Goal: Information Seeking & Learning: Learn about a topic

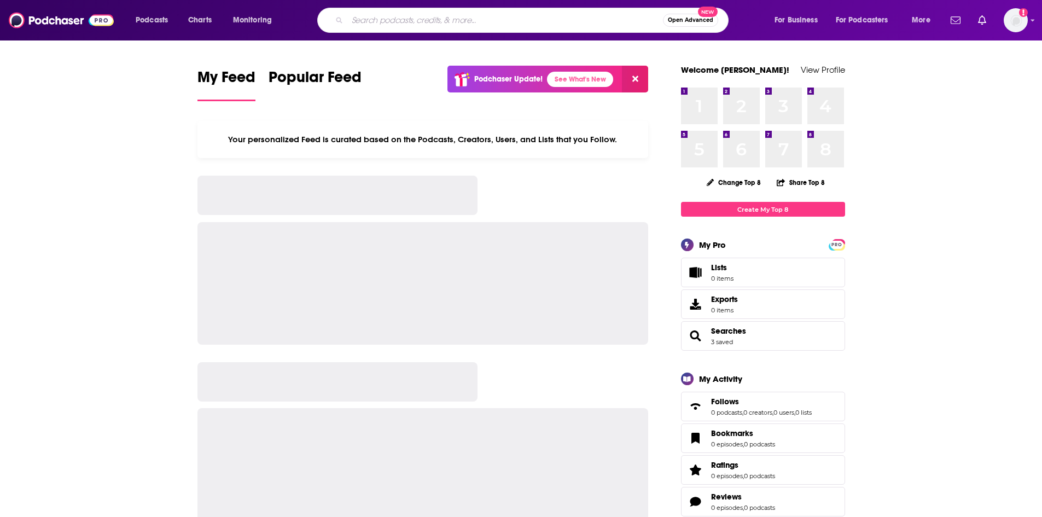
click at [432, 14] on input "Search podcasts, credits, & more..." at bounding box center [505, 20] width 316 height 18
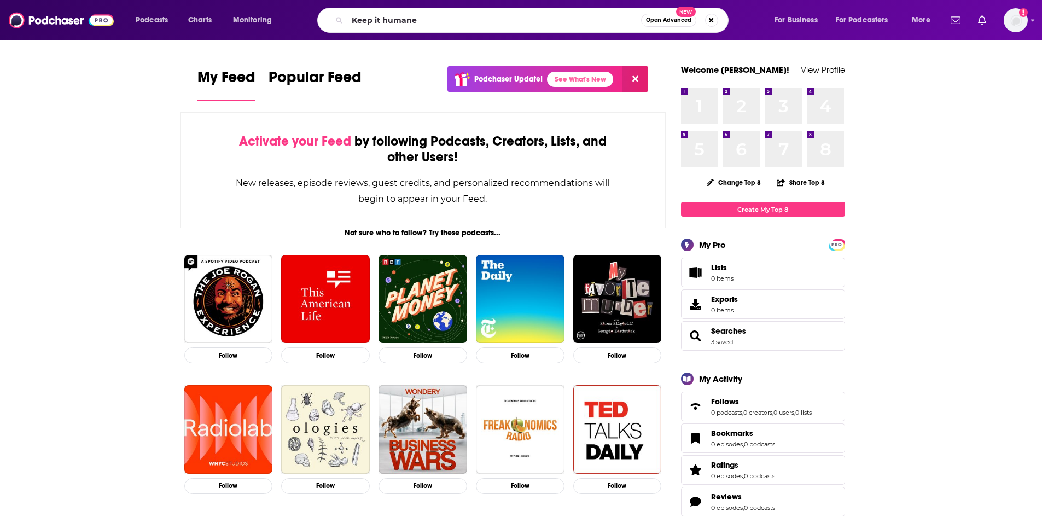
type input "Keep it humane"
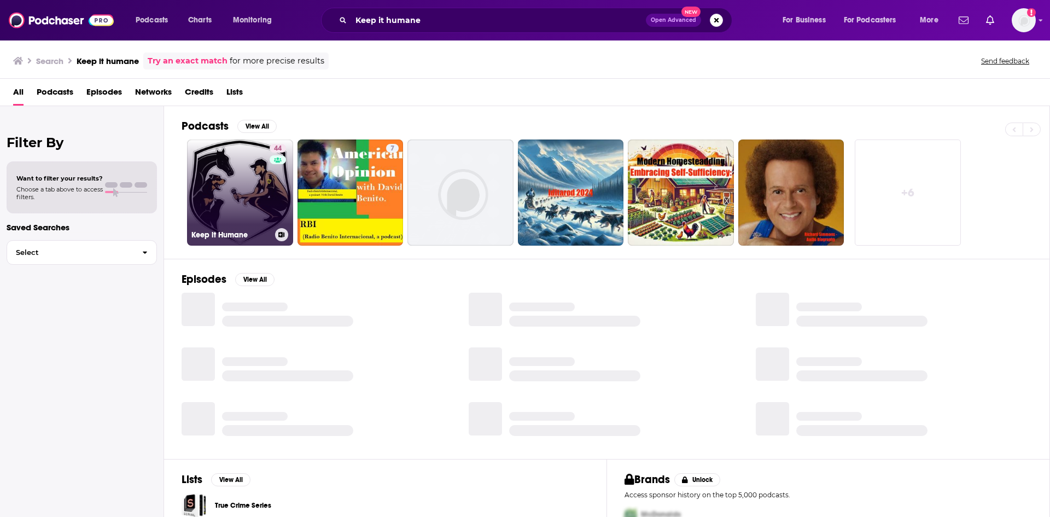
click at [243, 177] on link "44 Keep it Humane" at bounding box center [240, 192] width 106 height 106
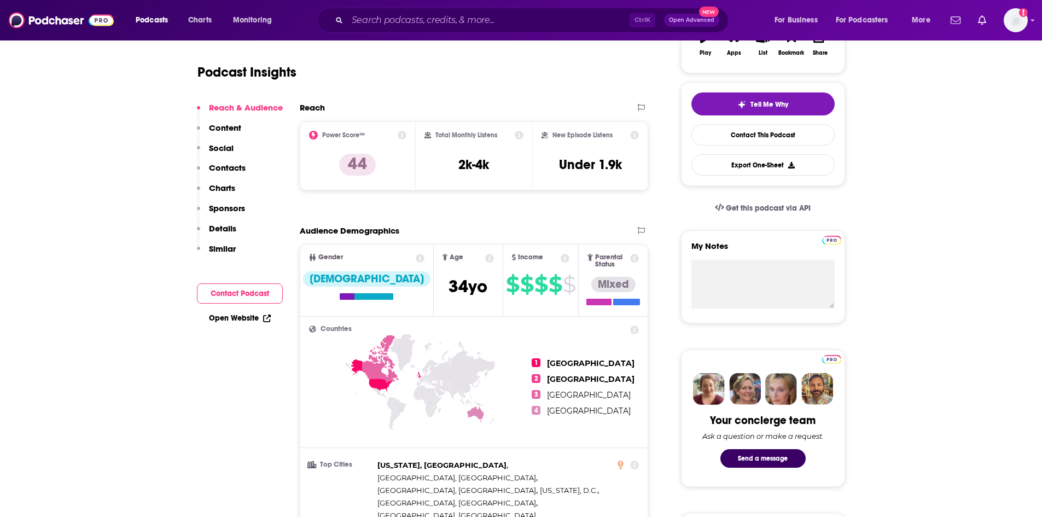
scroll to position [55, 0]
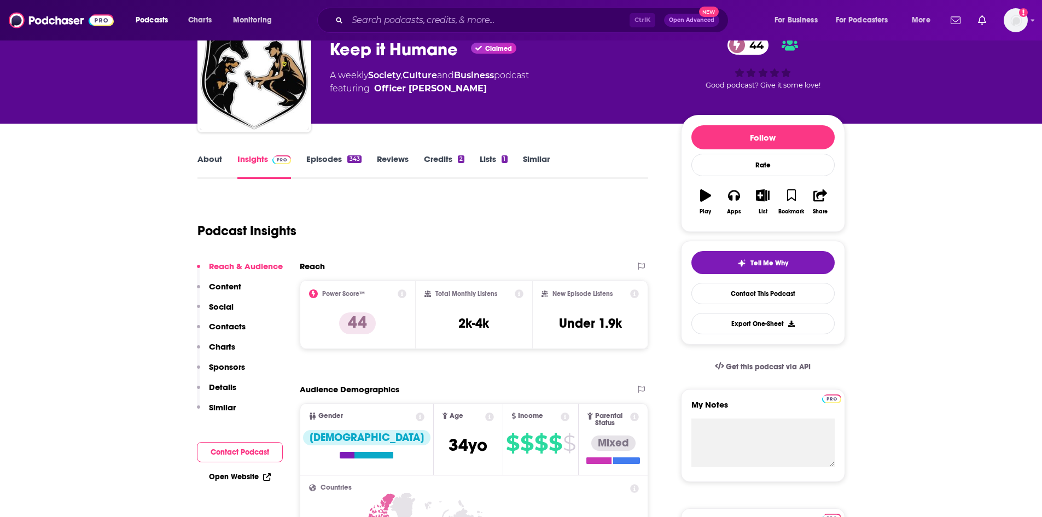
click at [313, 164] on link "Episodes 343" at bounding box center [333, 166] width 55 height 25
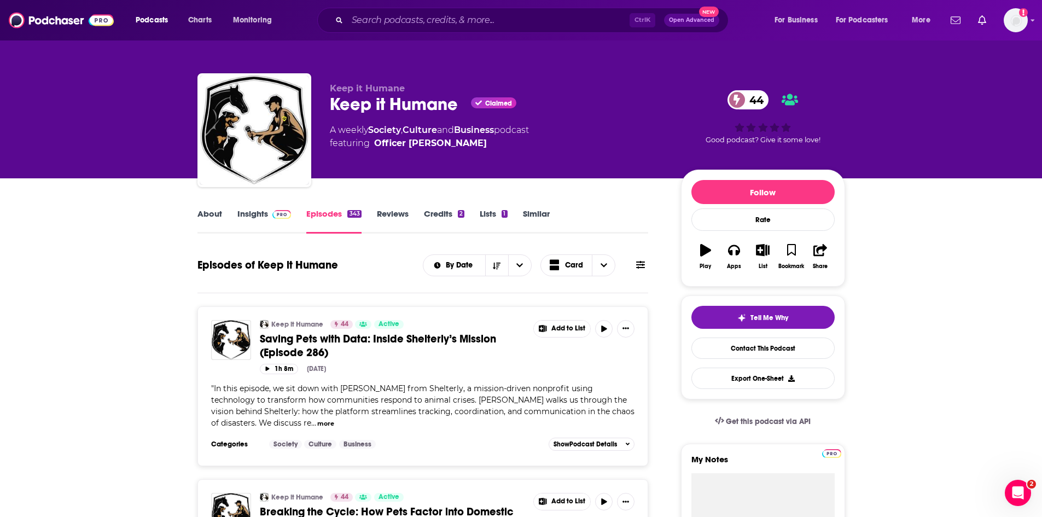
click at [332, 338] on span "Saving Pets with Data: Inside Shelterly’s Mission (Episode 286)" at bounding box center [378, 345] width 236 height 27
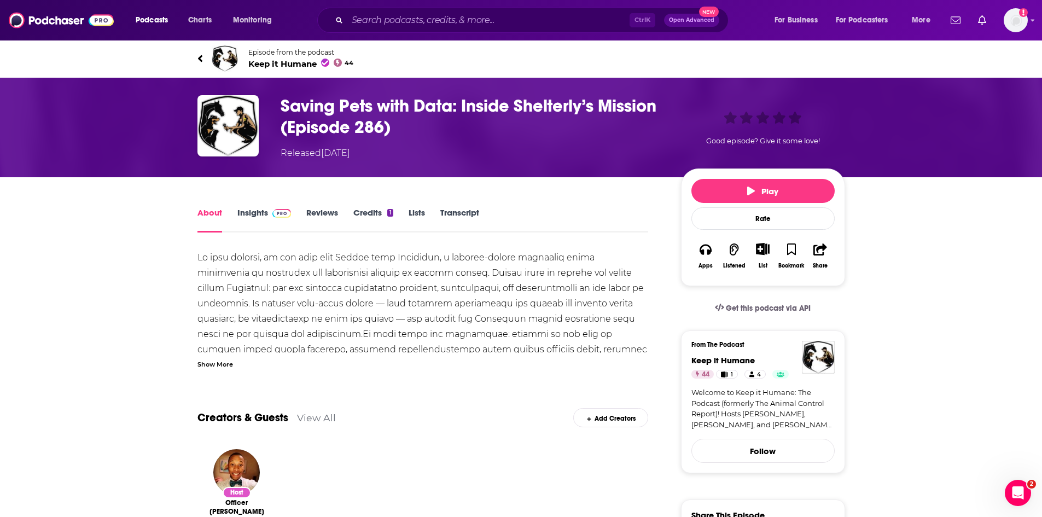
click at [243, 216] on link "Insights" at bounding box center [264, 219] width 54 height 25
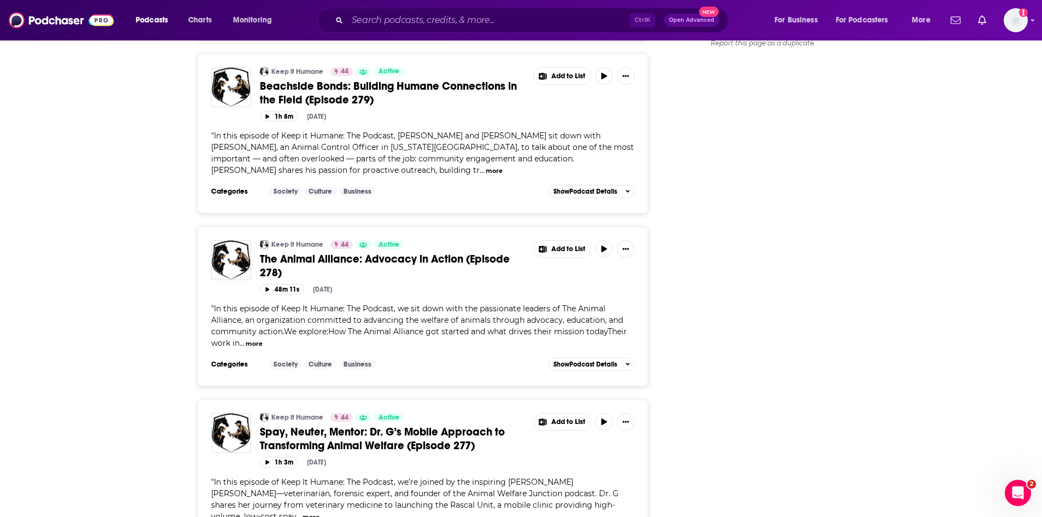
scroll to position [1586, 0]
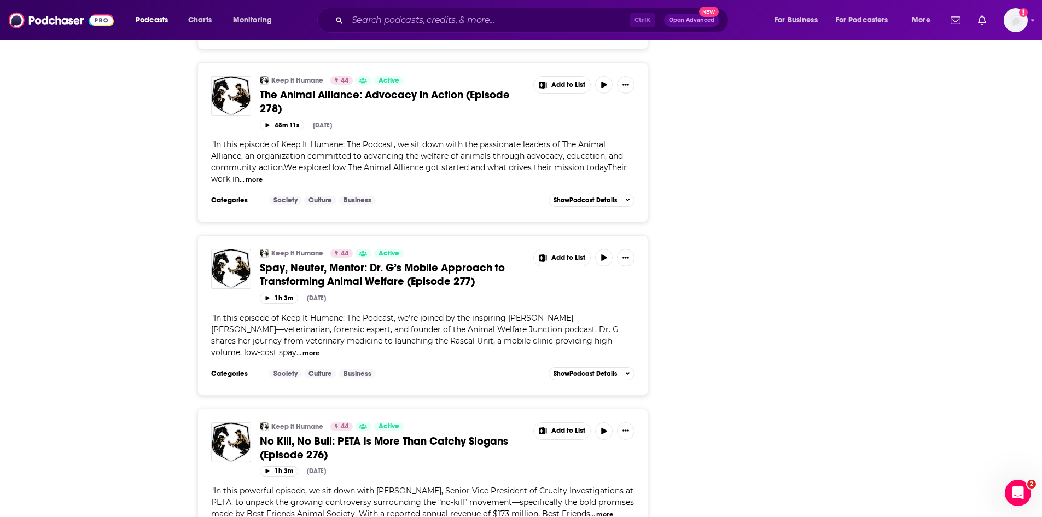
click at [305, 434] on span "No Kill, No Bull: PETA Is More Than Catchy Slogans (Episode 276)" at bounding box center [384, 447] width 248 height 27
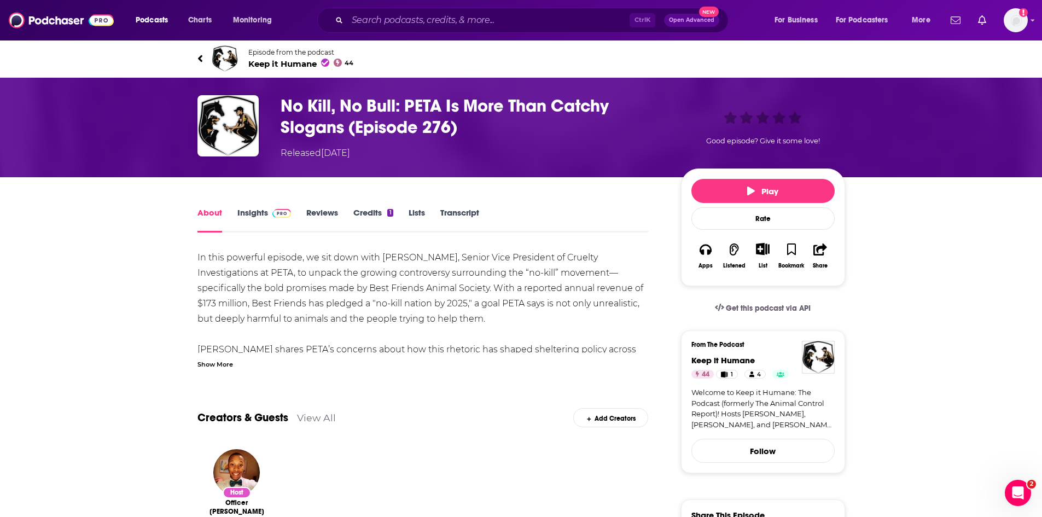
click at [258, 211] on link "Insights" at bounding box center [264, 219] width 54 height 25
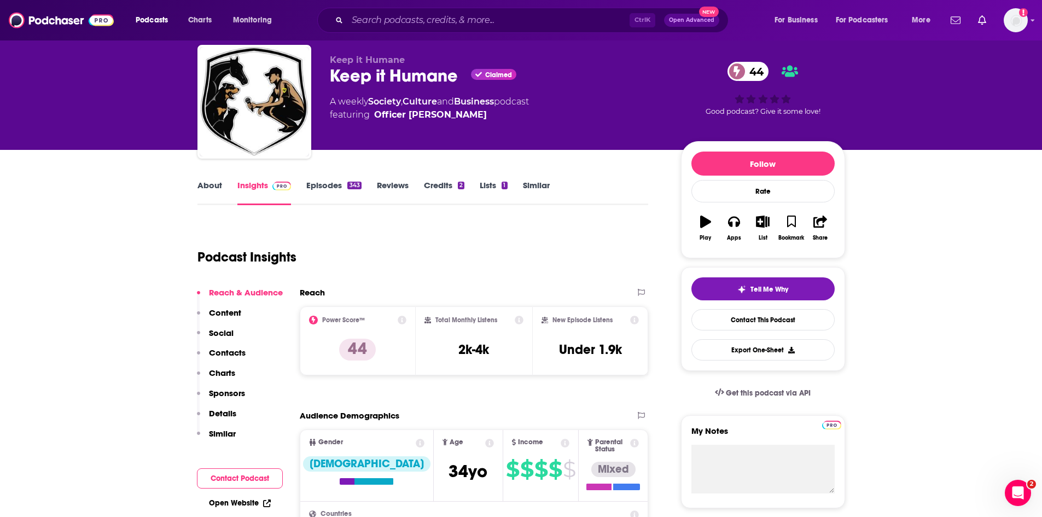
scroll to position [55, 0]
